Goal: Navigation & Orientation: Understand site structure

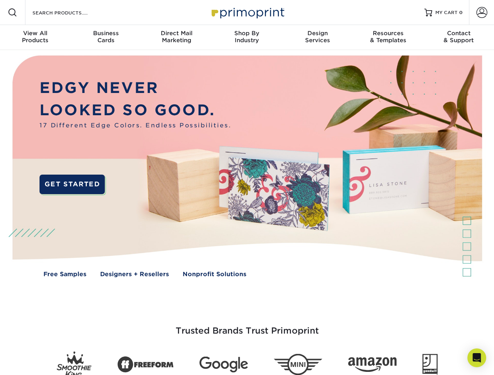
click at [247, 188] on img at bounding box center [246, 172] width 488 height 244
click at [13, 13] on span at bounding box center [12, 12] width 9 height 9
click at [481, 13] on span at bounding box center [481, 12] width 11 height 11
click at [35, 38] on div "View All Products" at bounding box center [35, 37] width 70 height 14
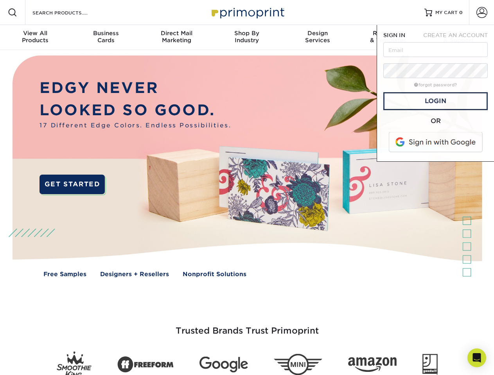
click at [106, 38] on div "Business Cards" at bounding box center [105, 37] width 70 height 14
click at [176, 38] on div "Direct Mail Marketing" at bounding box center [176, 37] width 70 height 14
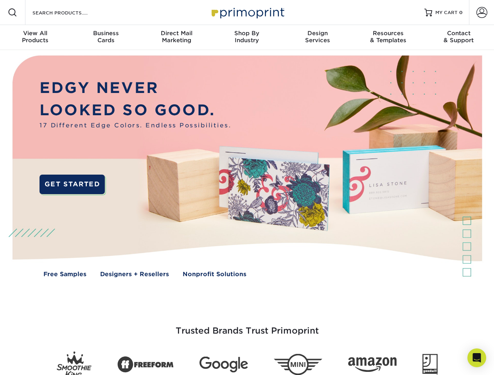
click at [247, 38] on div "Shop By Industry" at bounding box center [246, 37] width 70 height 14
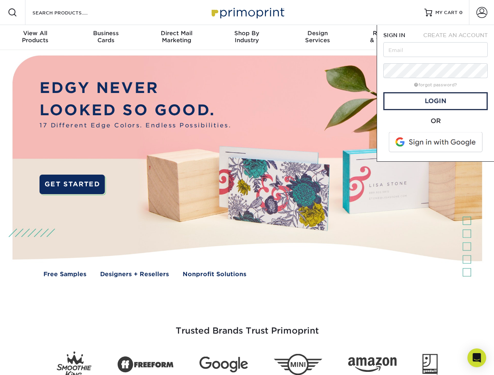
click at [317, 38] on div "Design Services" at bounding box center [317, 37] width 70 height 14
click at [388, 38] on span "SIGN IN" at bounding box center [394, 35] width 22 height 6
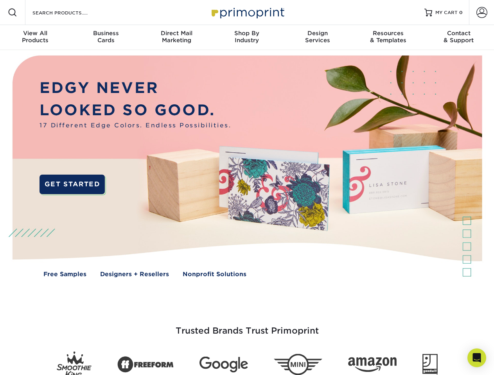
click at [458, 38] on div "Contact & Support" at bounding box center [458, 37] width 70 height 14
